Goal: Task Accomplishment & Management: Complete application form

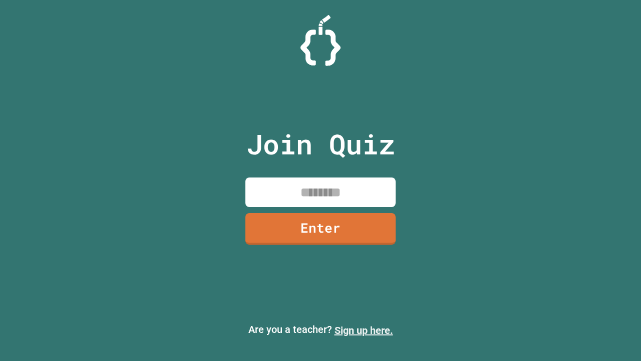
click at [364, 330] on link "Sign up here." at bounding box center [364, 330] width 59 height 12
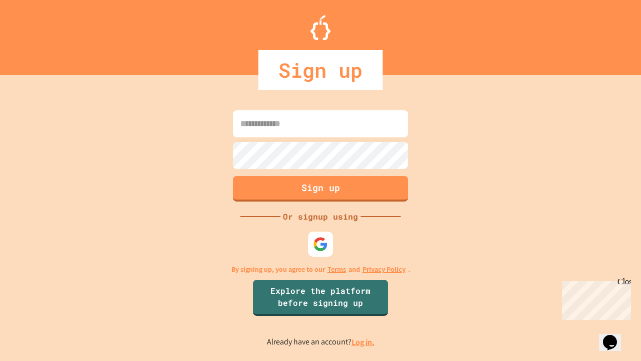
click at [364, 342] on link "Log in." at bounding box center [363, 342] width 23 height 11
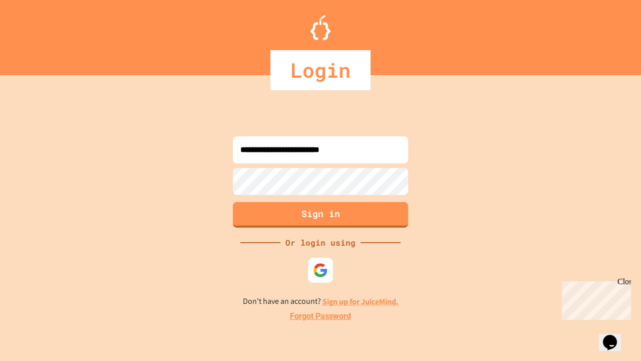
type input "**********"
